Goal: Task Accomplishment & Management: Manage account settings

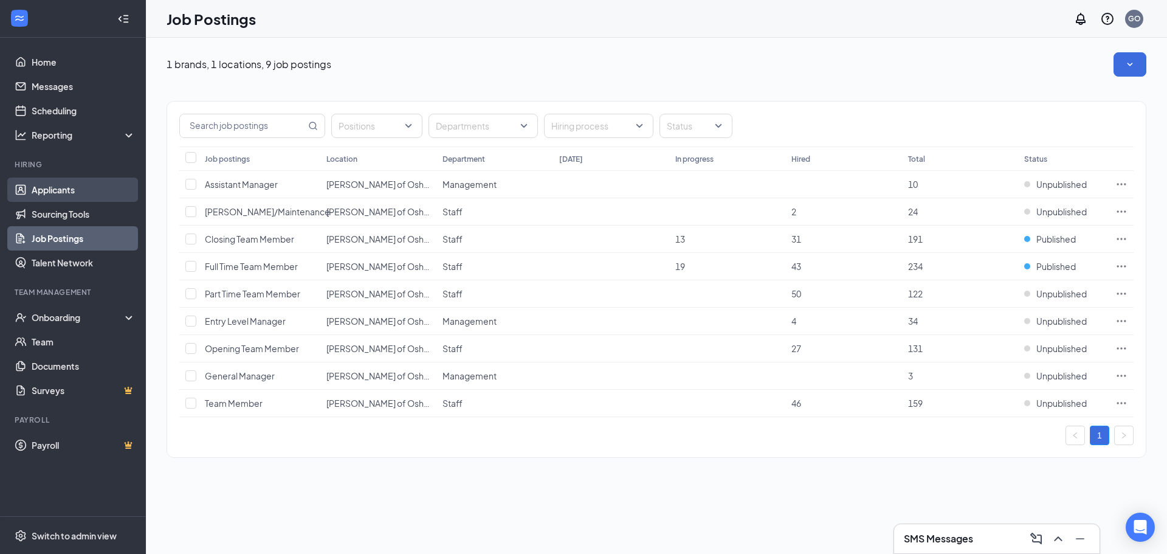
click at [58, 195] on link "Applicants" at bounding box center [84, 190] width 104 height 24
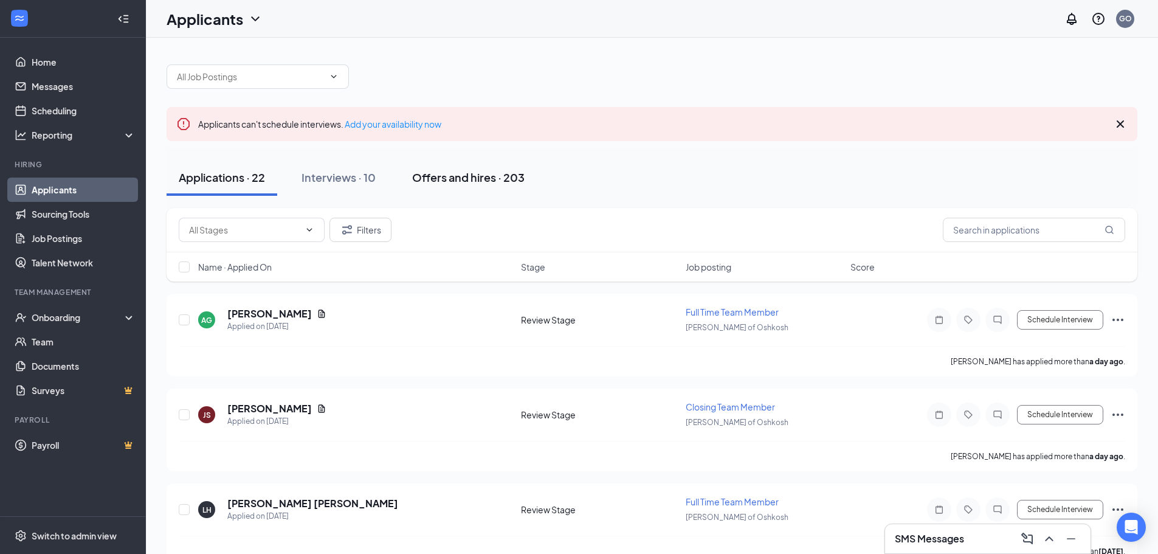
click at [450, 167] on button "Offers and hires · 203" at bounding box center [468, 177] width 137 height 36
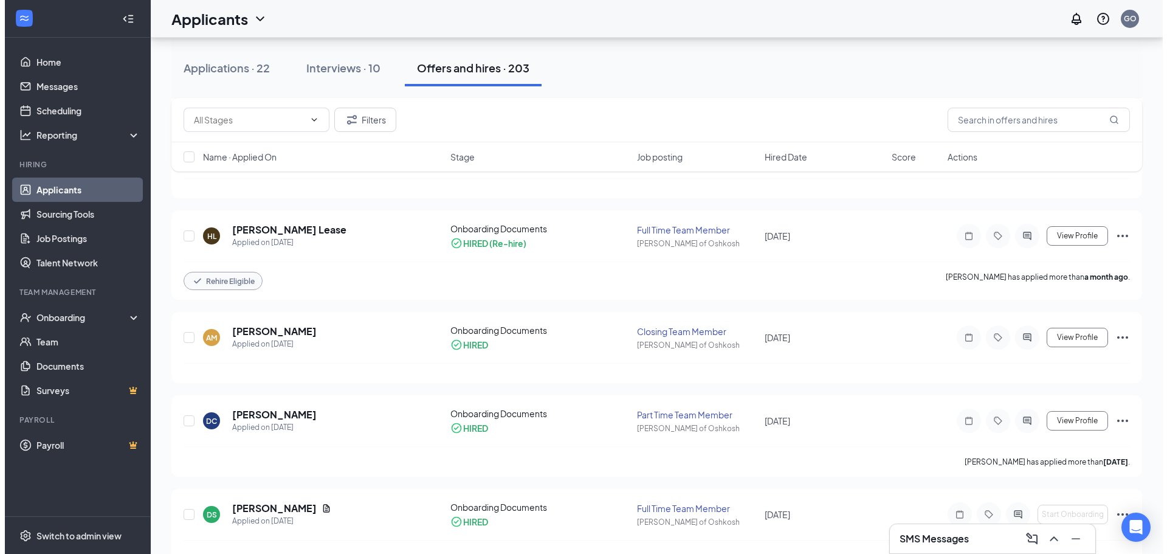
scroll to position [365, 0]
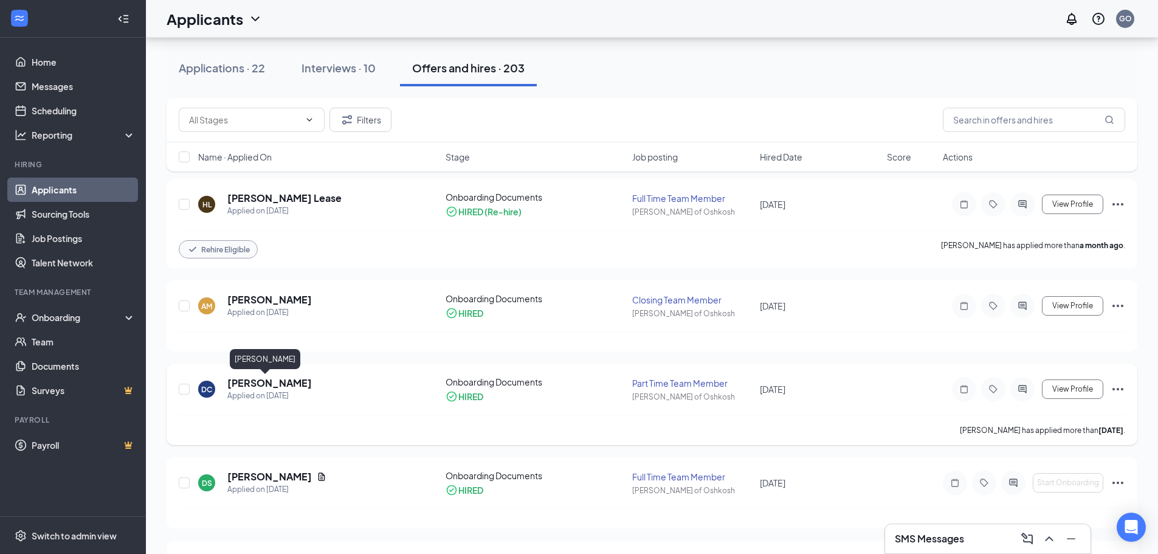
click at [251, 385] on h5 "[PERSON_NAME]" at bounding box center [269, 382] width 85 height 13
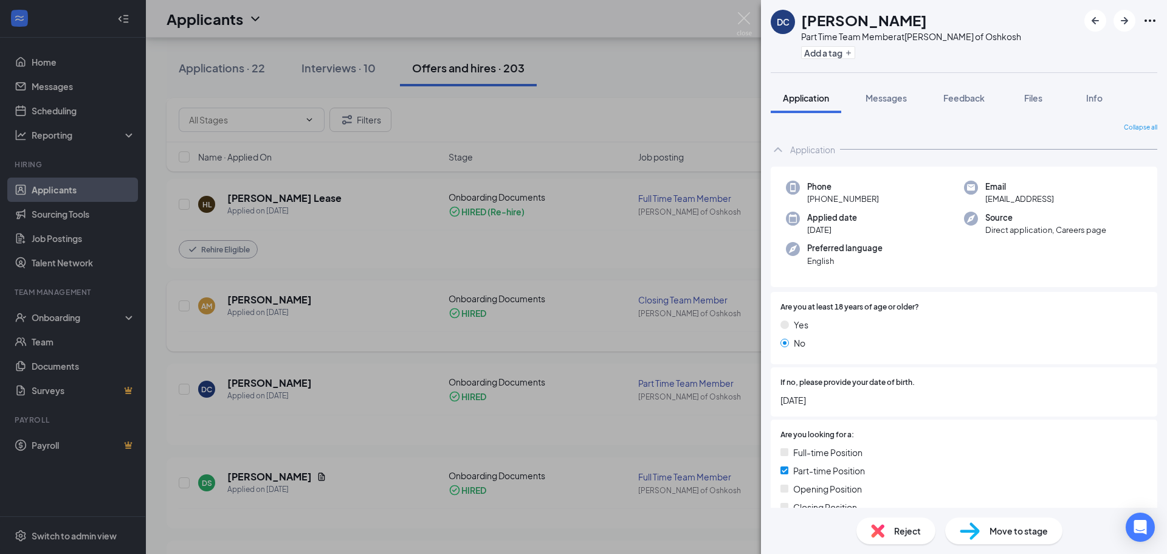
drag, startPoint x: 490, startPoint y: 320, endPoint x: 454, endPoint y: 316, distance: 36.1
click at [490, 320] on div "DC [PERSON_NAME] Part Time Team Member at [GEOGRAPHIC_DATA][PERSON_NAME] of Osh…" at bounding box center [583, 277] width 1167 height 554
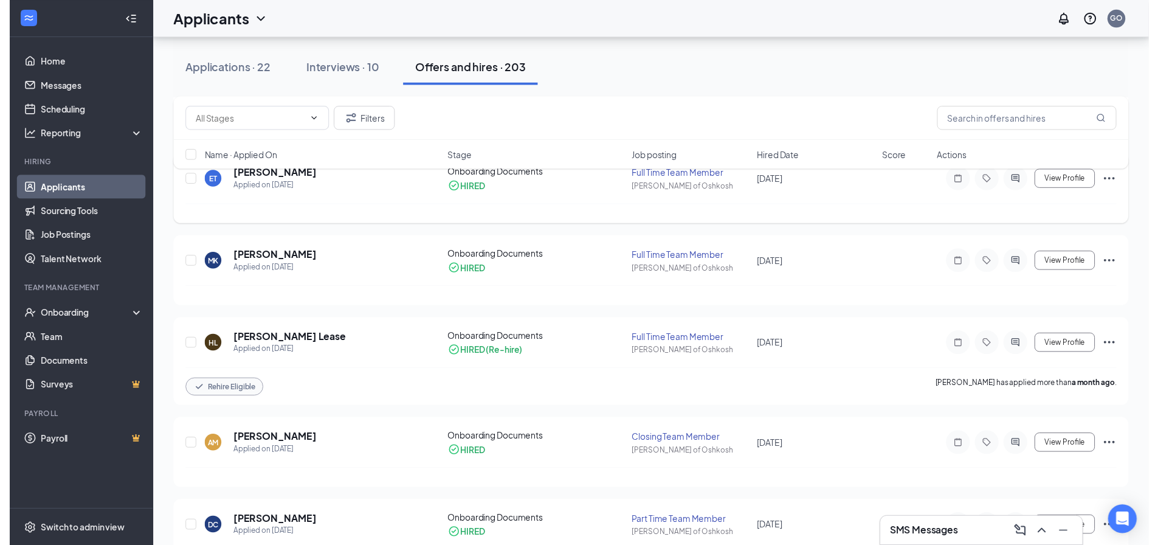
scroll to position [243, 0]
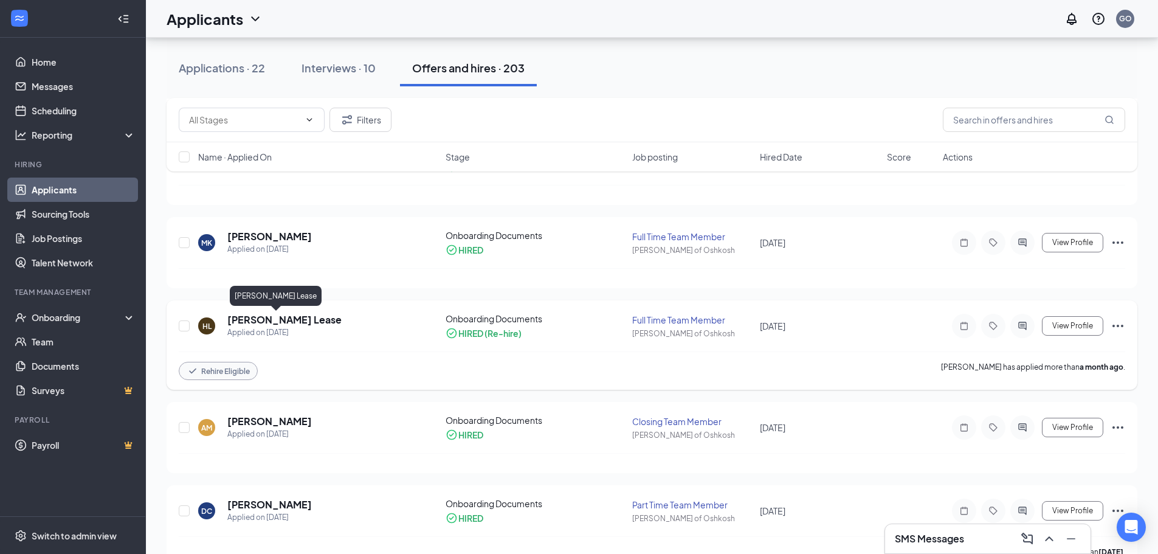
click at [268, 317] on h5 "[PERSON_NAME] Lease" at bounding box center [284, 319] width 114 height 13
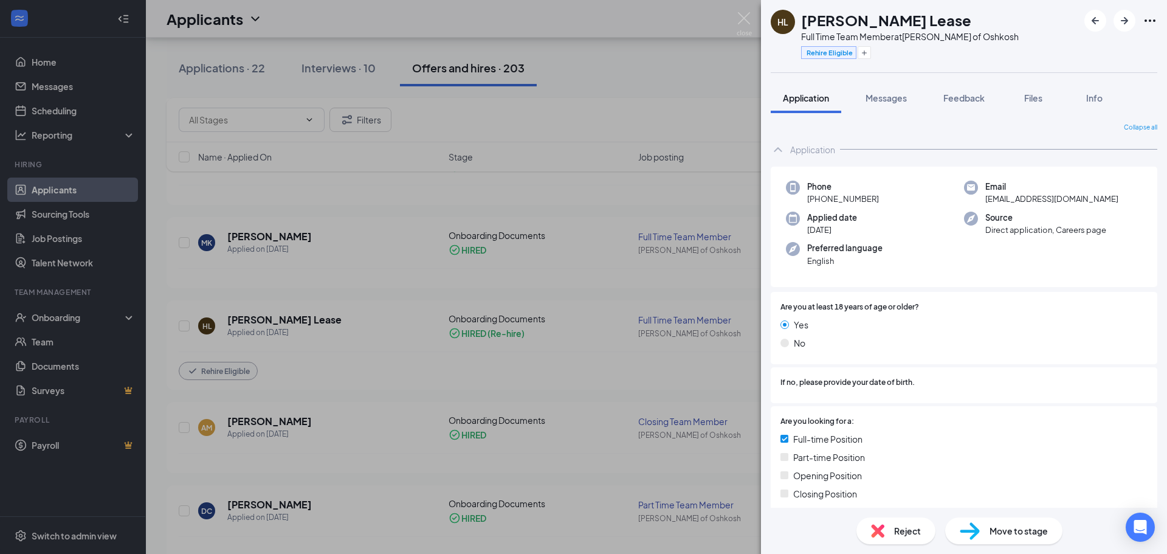
click at [304, 429] on div "[PERSON_NAME] Lease Full Time Team Member at [PERSON_NAME] of Oshkosh Rehire El…" at bounding box center [583, 277] width 1167 height 554
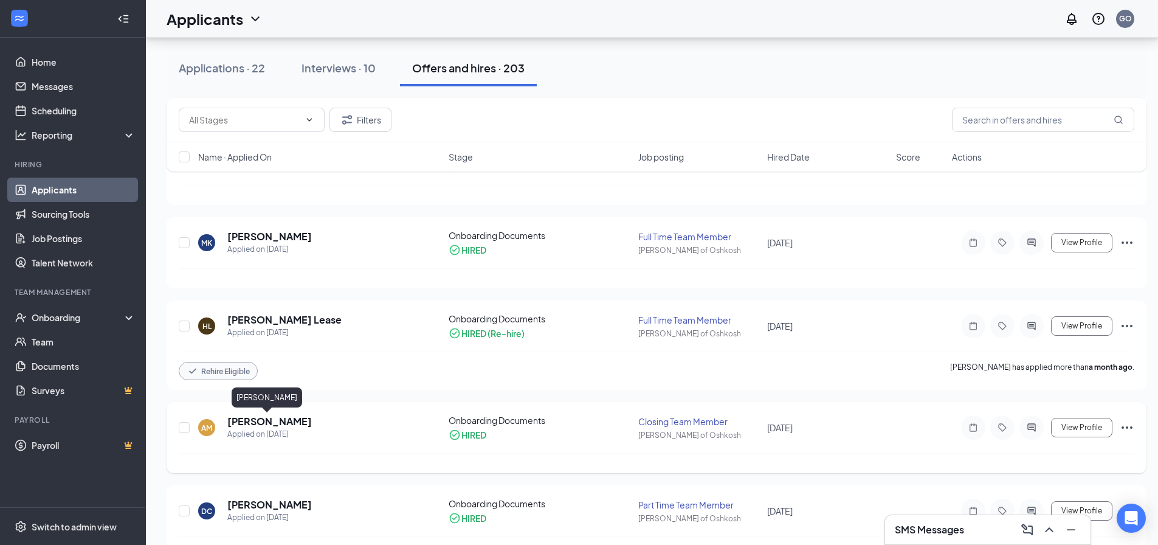
click at [249, 418] on h5 "[PERSON_NAME]" at bounding box center [269, 421] width 85 height 13
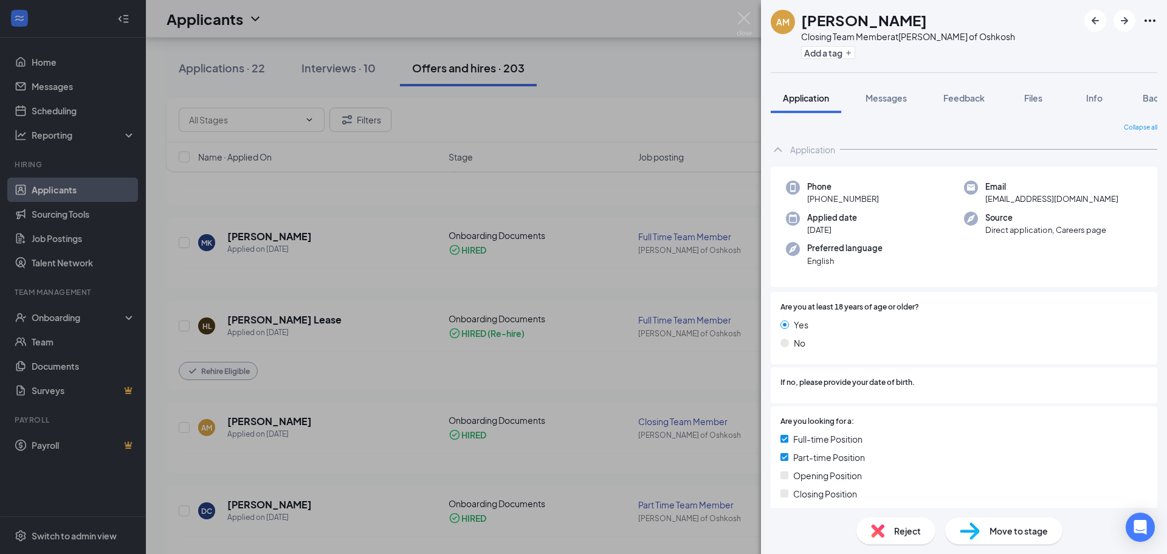
click at [327, 353] on div "AM [PERSON_NAME] Closing Team Member at [PERSON_NAME] of Oshkosh Add a tag Appl…" at bounding box center [583, 277] width 1167 height 554
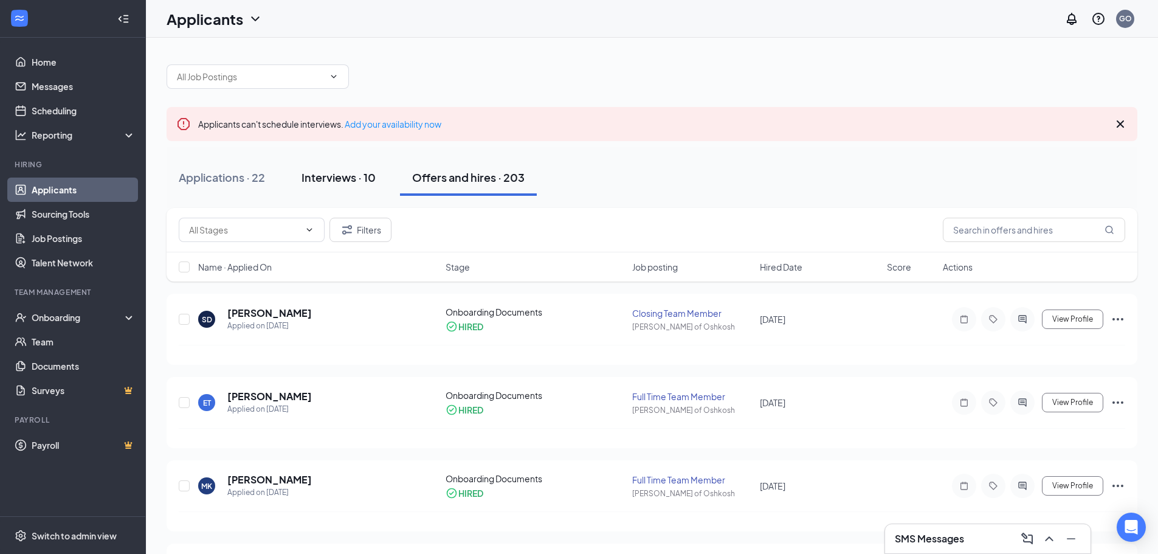
click at [324, 173] on div "Interviews · 10" at bounding box center [339, 177] width 74 height 15
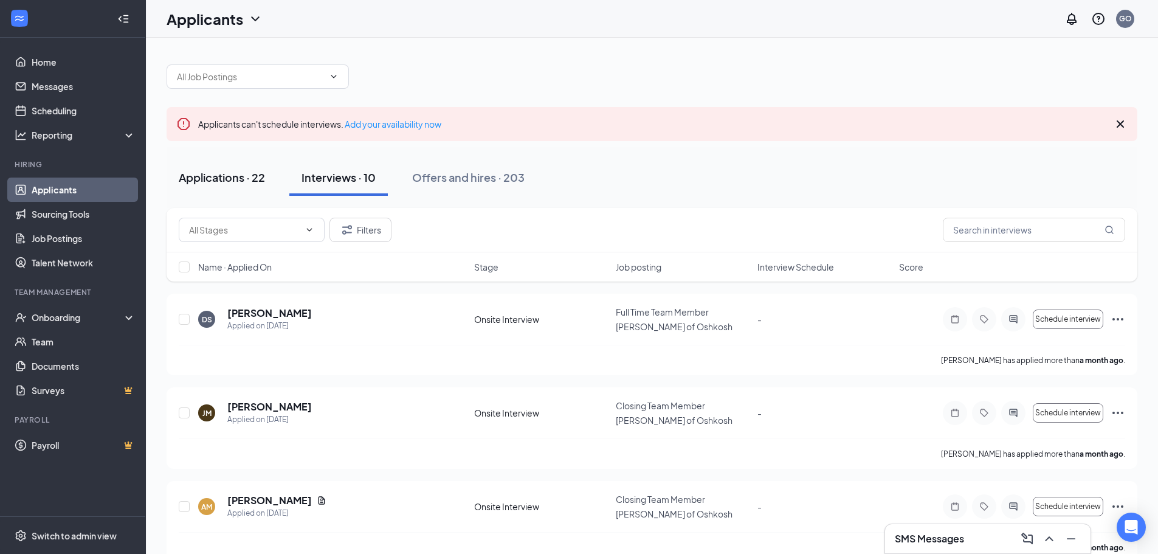
click at [227, 184] on div "Applications · 22" at bounding box center [222, 177] width 86 height 15
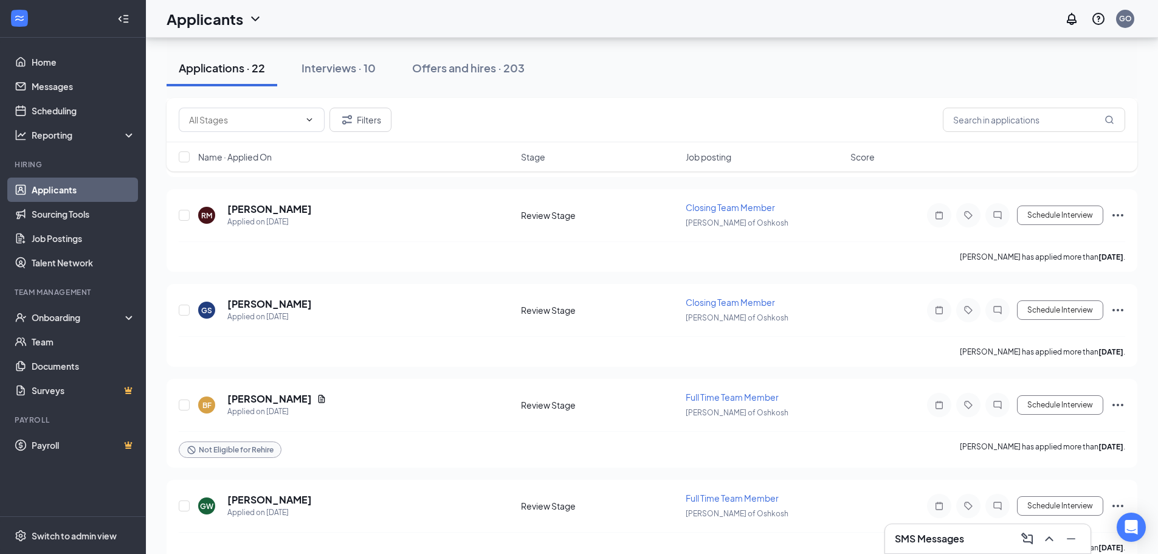
scroll to position [790, 0]
